Goal: Find contact information: Find contact information

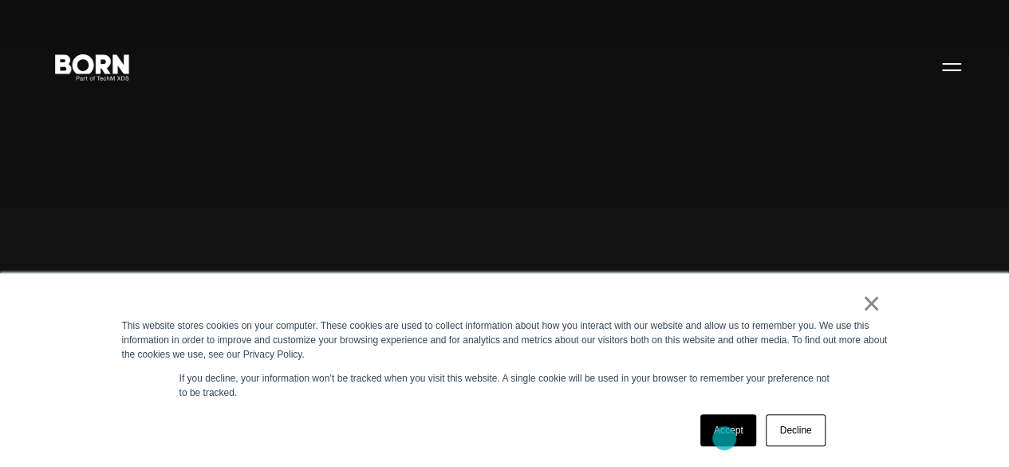
click at [724, 438] on link "Accept" at bounding box center [729, 430] width 57 height 32
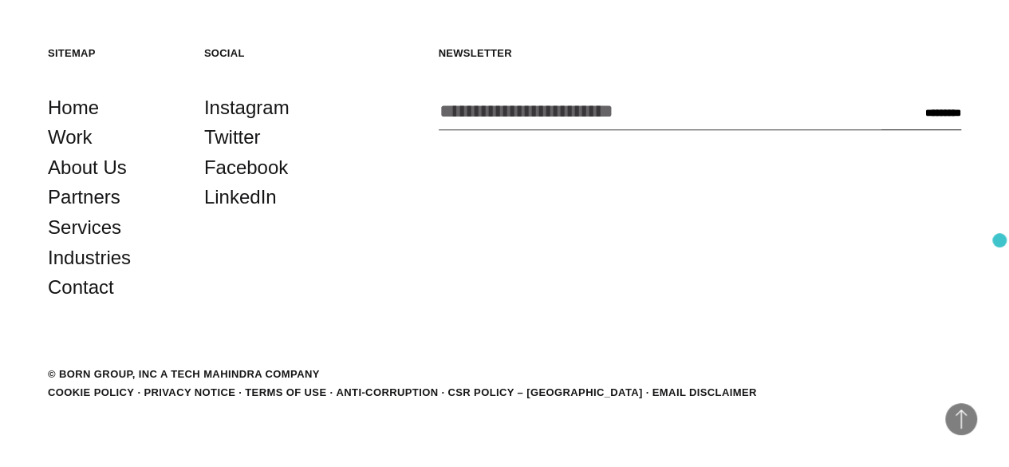
scroll to position [3640, 0]
click at [93, 302] on link "Contact" at bounding box center [81, 287] width 66 height 30
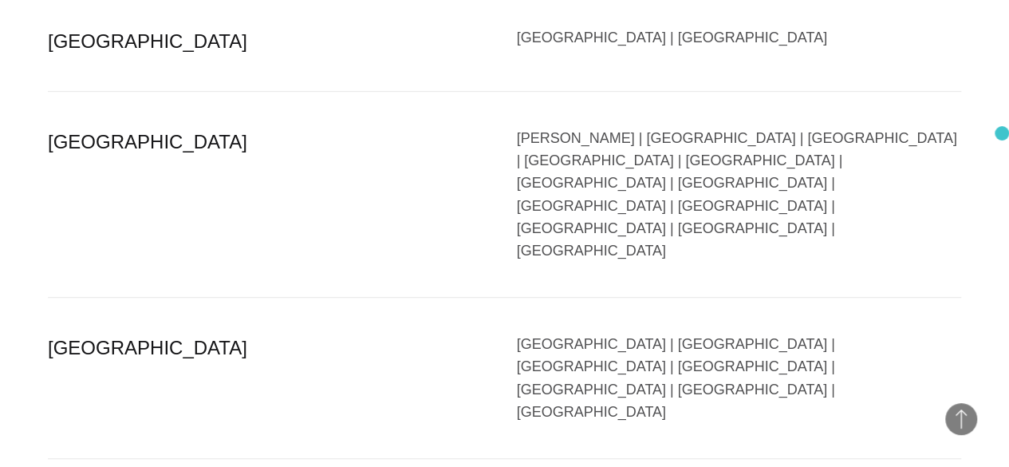
scroll to position [3418, 0]
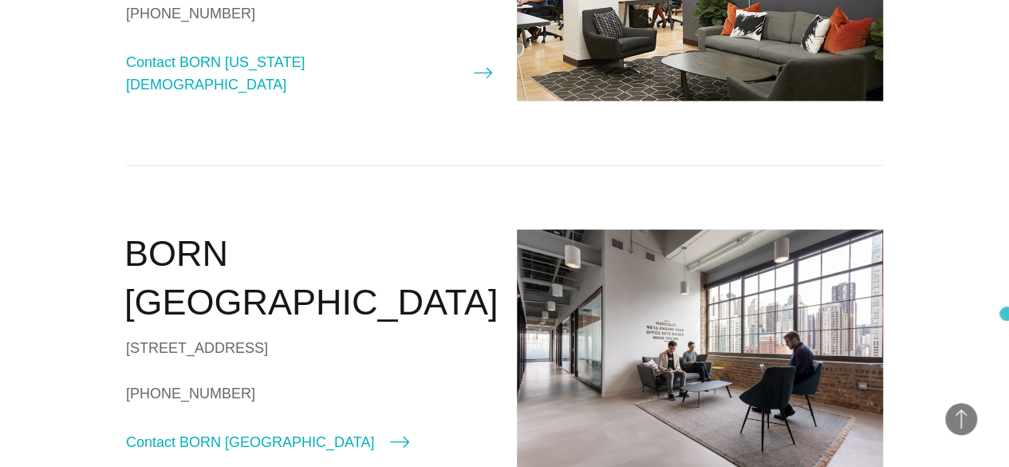
scroll to position [1142, 0]
